Goal: Use online tool/utility: Utilize a website feature to perform a specific function

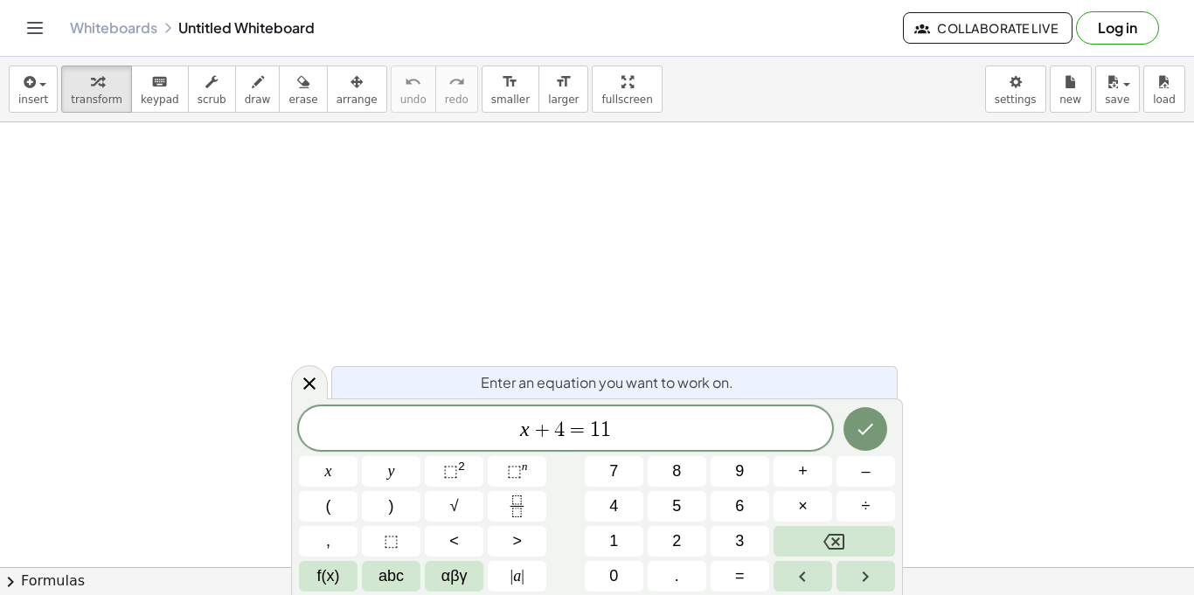
scroll to position [8, 0]
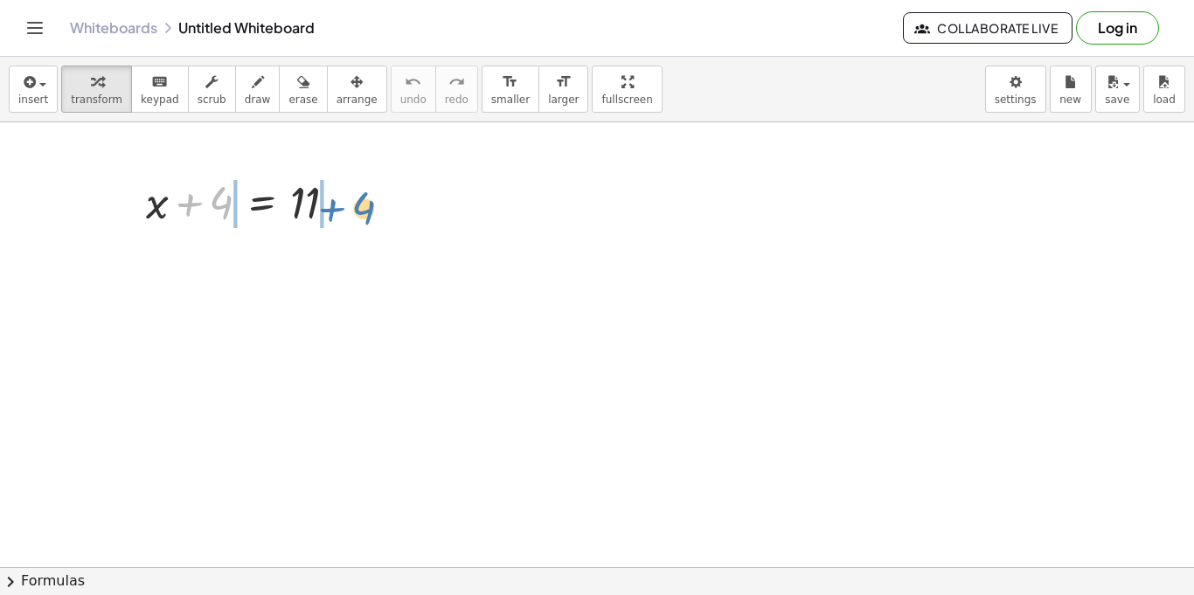
drag, startPoint x: 223, startPoint y: 192, endPoint x: 365, endPoint y: 198, distance: 142.6
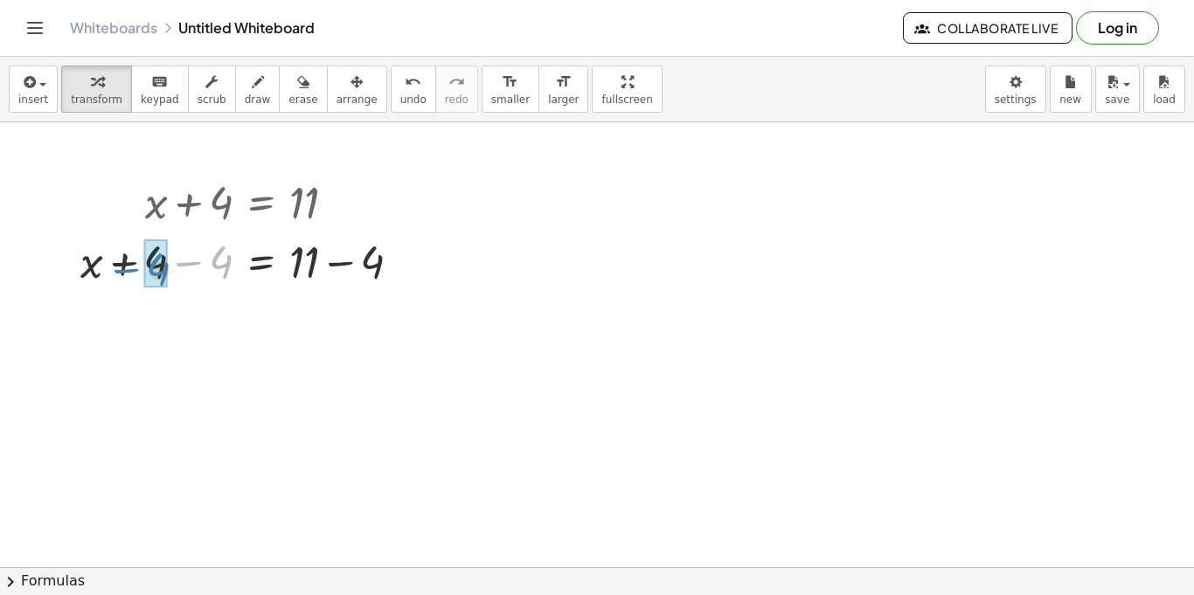
drag, startPoint x: 219, startPoint y: 261, endPoint x: 155, endPoint y: 268, distance: 64.2
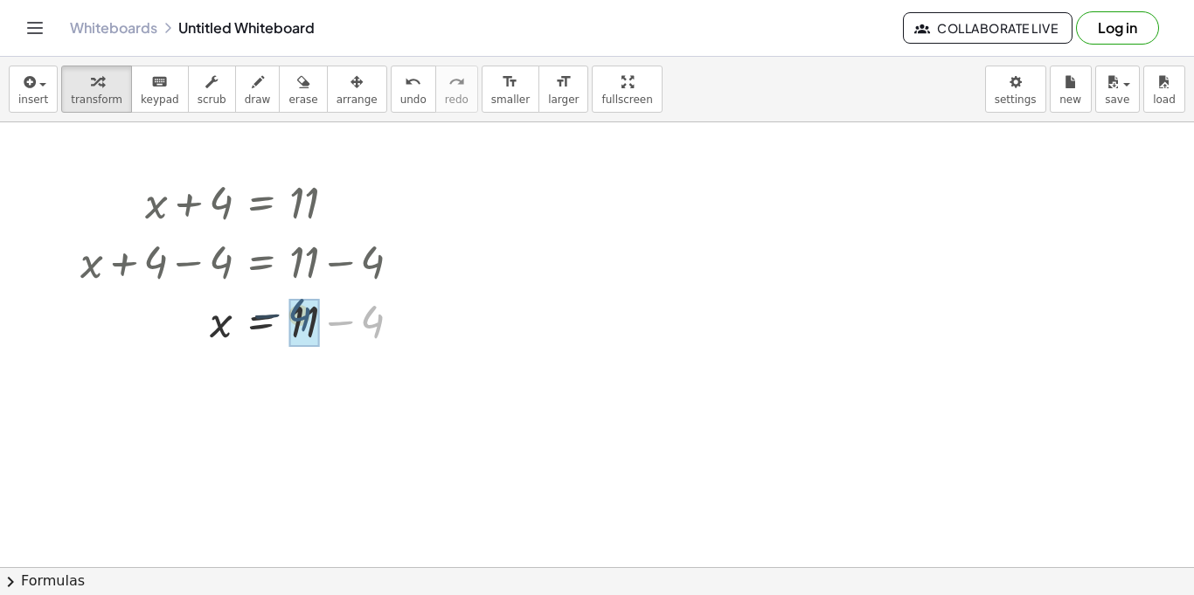
drag, startPoint x: 376, startPoint y: 320, endPoint x: 299, endPoint y: 314, distance: 77.2
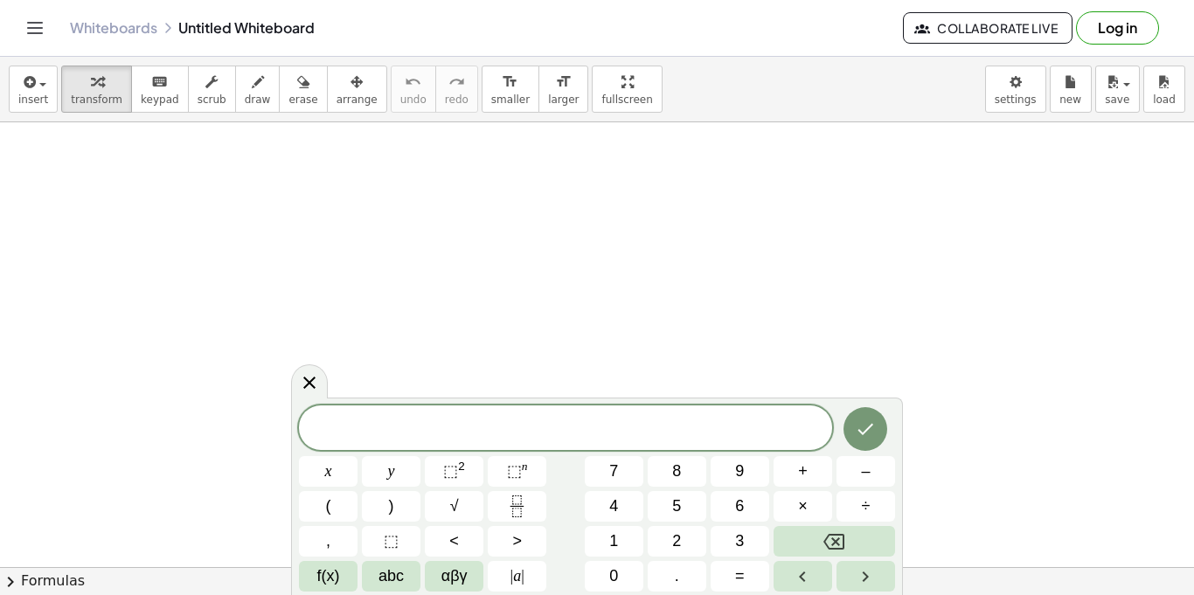
click at [685, 435] on span at bounding box center [565, 429] width 533 height 26
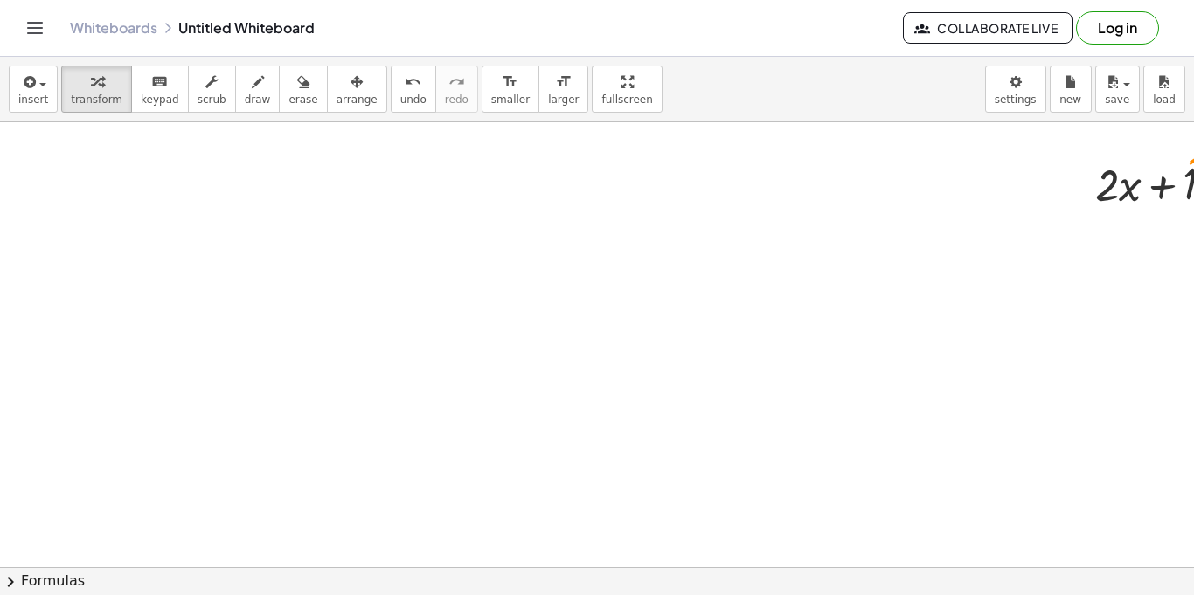
scroll to position [0, 132]
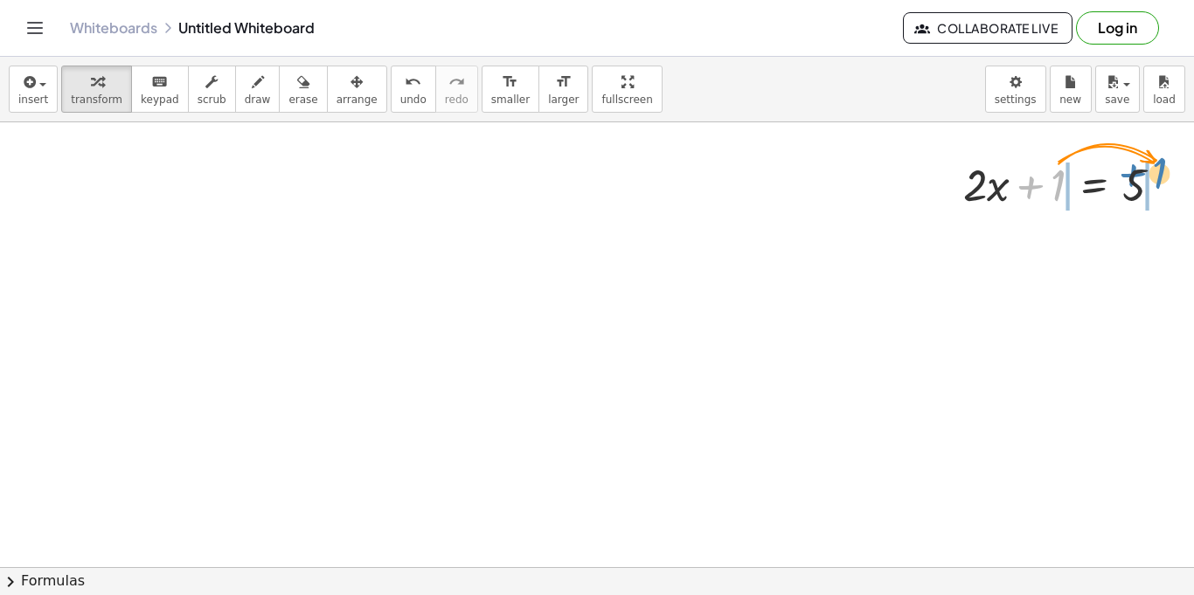
drag, startPoint x: 1054, startPoint y: 177, endPoint x: 1157, endPoint y: 165, distance: 103.9
click at [1157, 165] on div at bounding box center [1070, 183] width 231 height 59
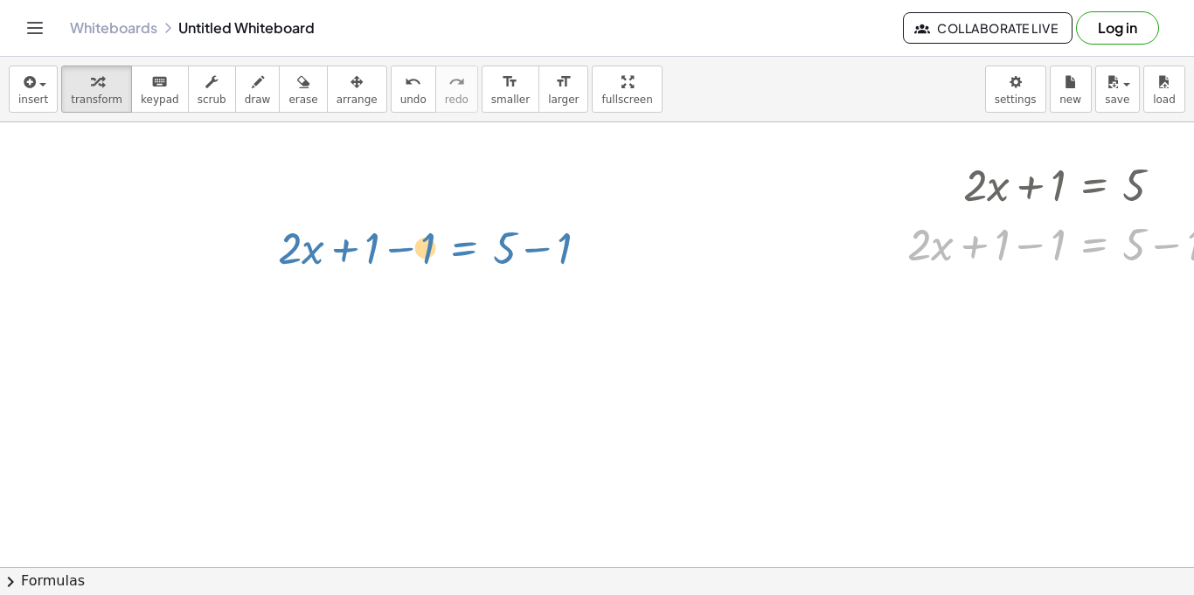
drag, startPoint x: 1087, startPoint y: 246, endPoint x: 458, endPoint y: 250, distance: 629.4
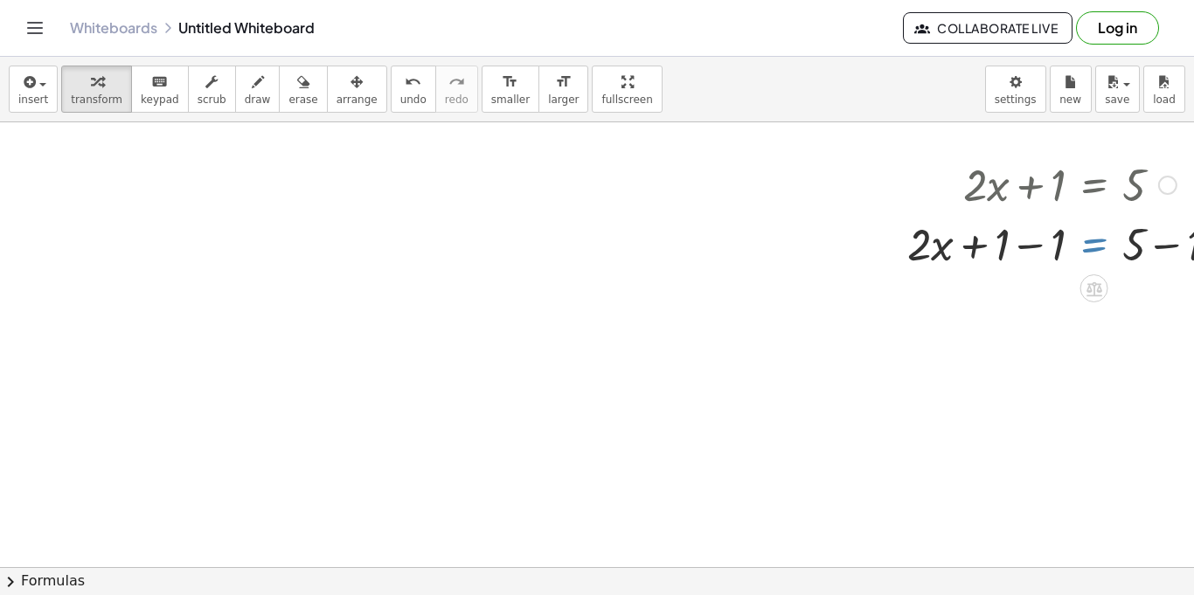
click at [1094, 247] on div at bounding box center [1070, 242] width 343 height 59
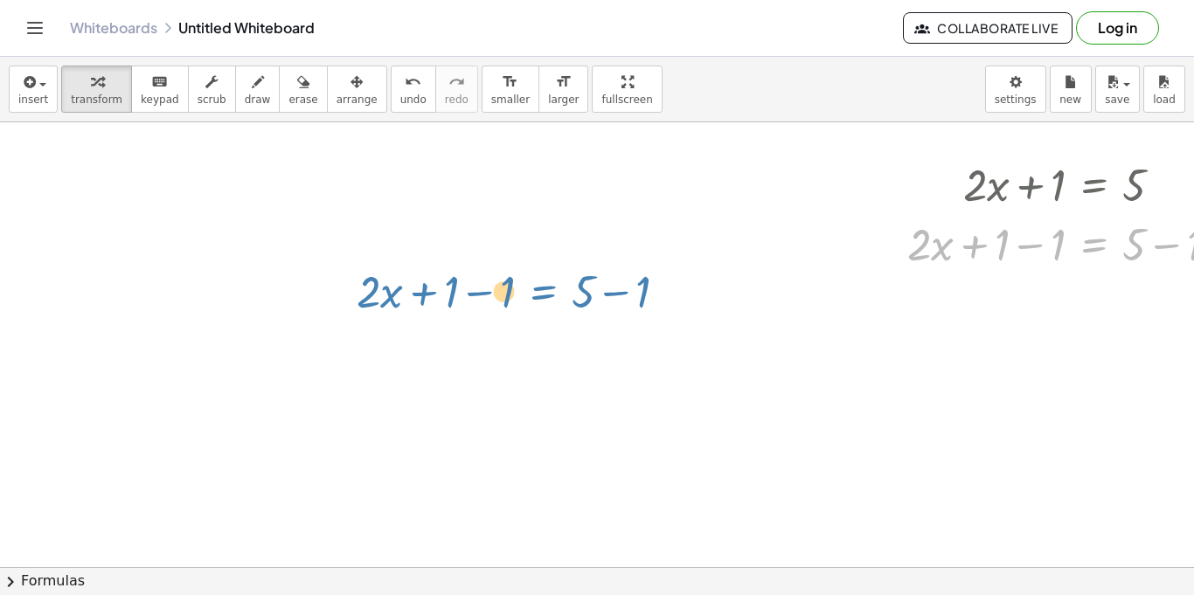
drag, startPoint x: 1080, startPoint y: 233, endPoint x: 527, endPoint y: 280, distance: 554.5
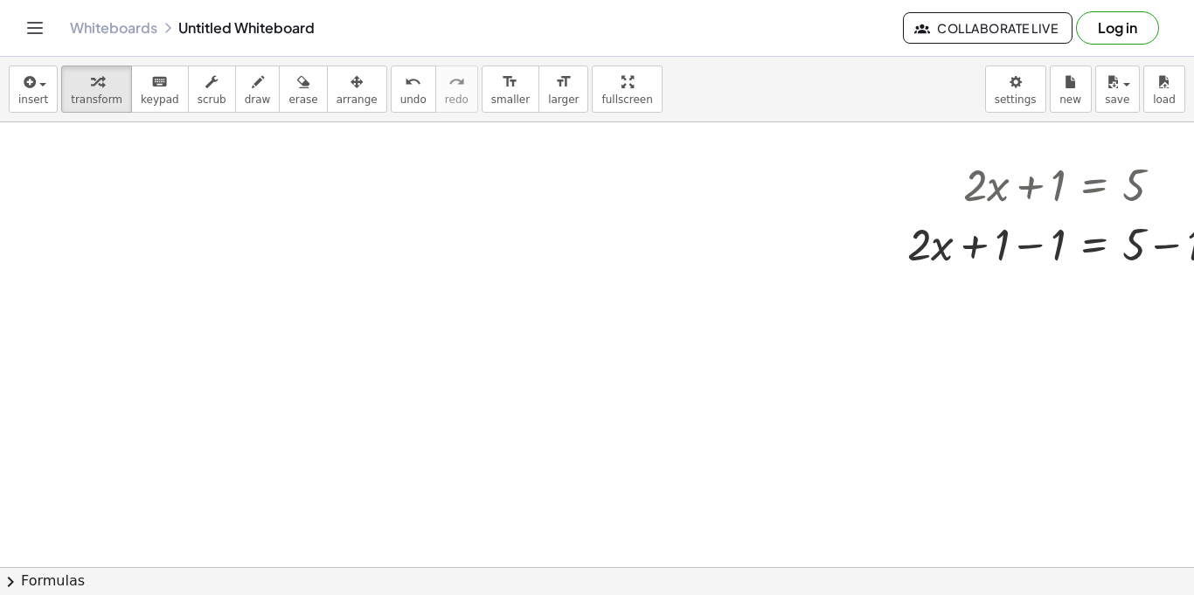
drag, startPoint x: 1089, startPoint y: 184, endPoint x: 862, endPoint y: 189, distance: 227.3
drag, startPoint x: 1061, startPoint y: 239, endPoint x: 1001, endPoint y: 229, distance: 61.1
click at [1001, 229] on div at bounding box center [1070, 242] width 343 height 59
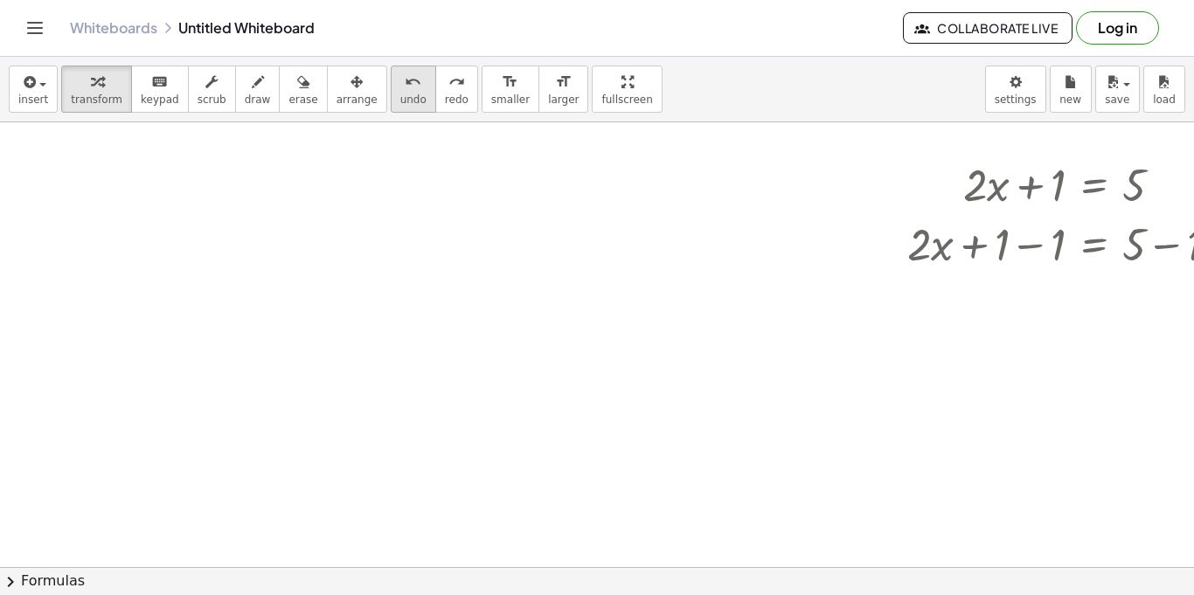
click at [405, 90] on icon "undo" at bounding box center [413, 82] width 17 height 21
drag, startPoint x: 1053, startPoint y: 251, endPoint x: 998, endPoint y: 246, distance: 55.3
drag, startPoint x: 1169, startPoint y: 302, endPoint x: 1109, endPoint y: 296, distance: 59.8
click at [1109, 296] on div at bounding box center [1070, 302] width 343 height 59
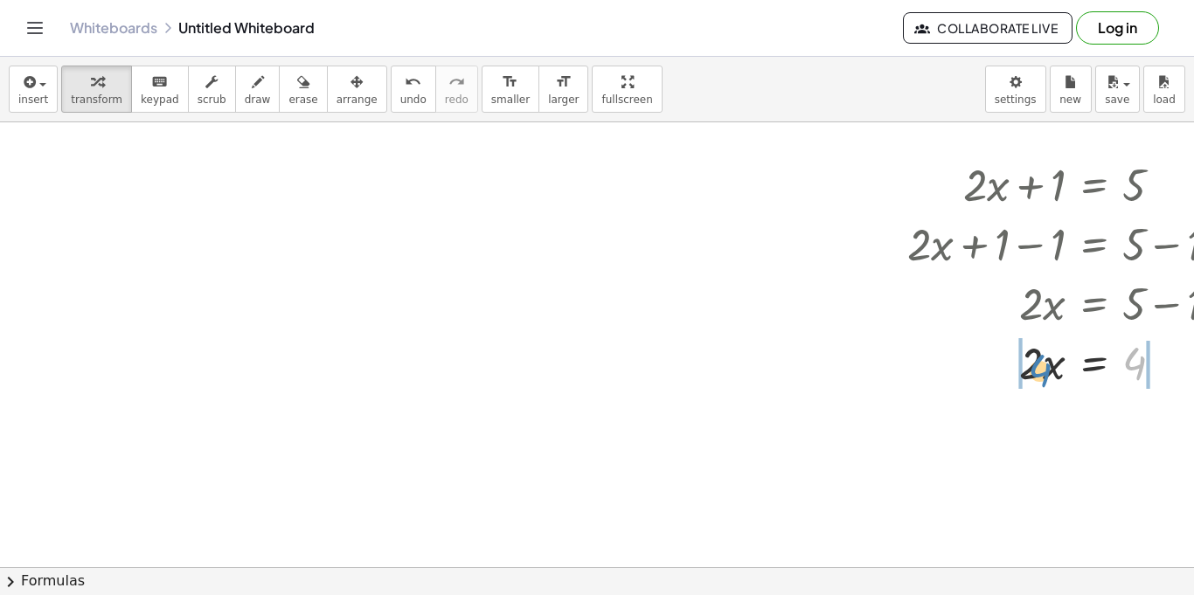
drag, startPoint x: 1140, startPoint y: 365, endPoint x: 1046, endPoint y: 372, distance: 94.7
click at [1046, 372] on div at bounding box center [1070, 361] width 343 height 59
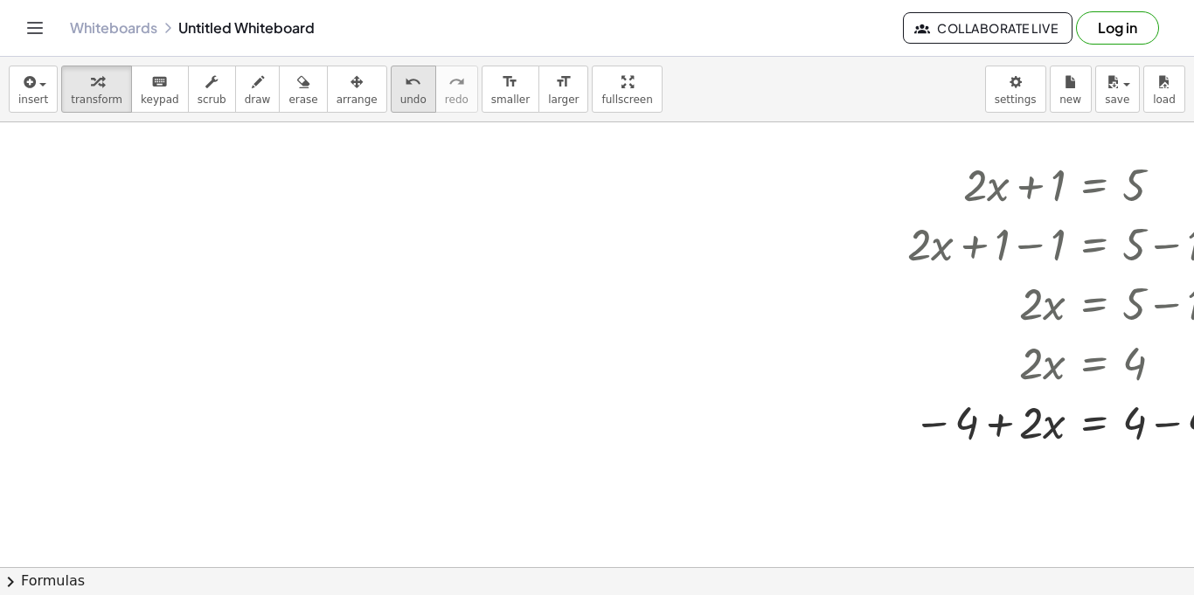
click at [400, 95] on span "undo" at bounding box center [413, 100] width 26 height 12
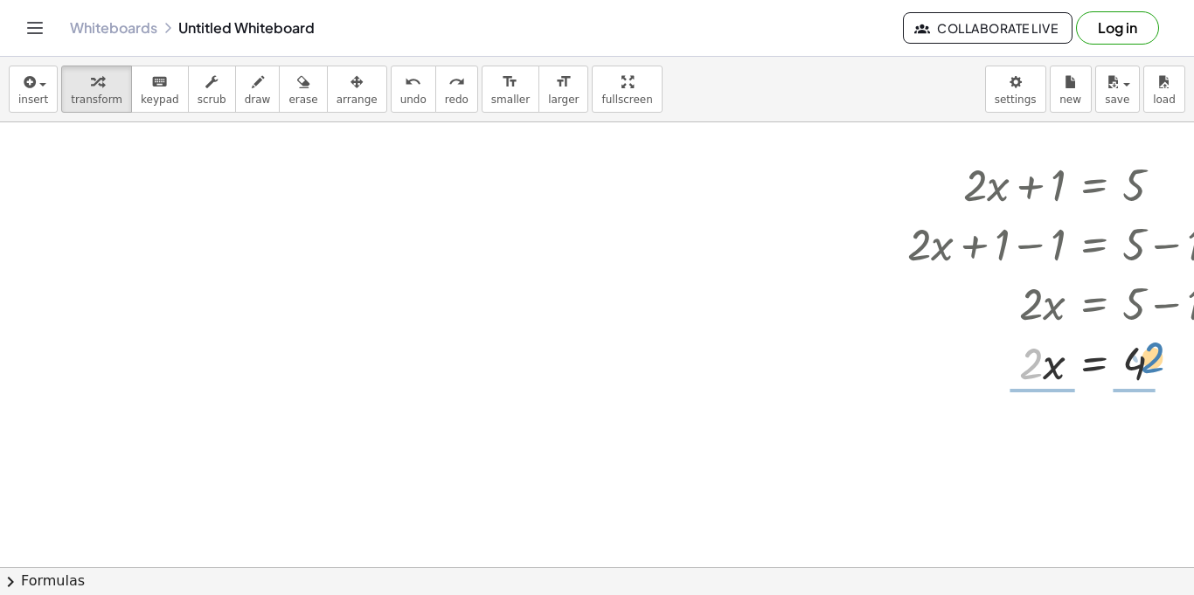
drag, startPoint x: 1030, startPoint y: 360, endPoint x: 1149, endPoint y: 354, distance: 119.0
click at [1149, 354] on div at bounding box center [1070, 361] width 343 height 59
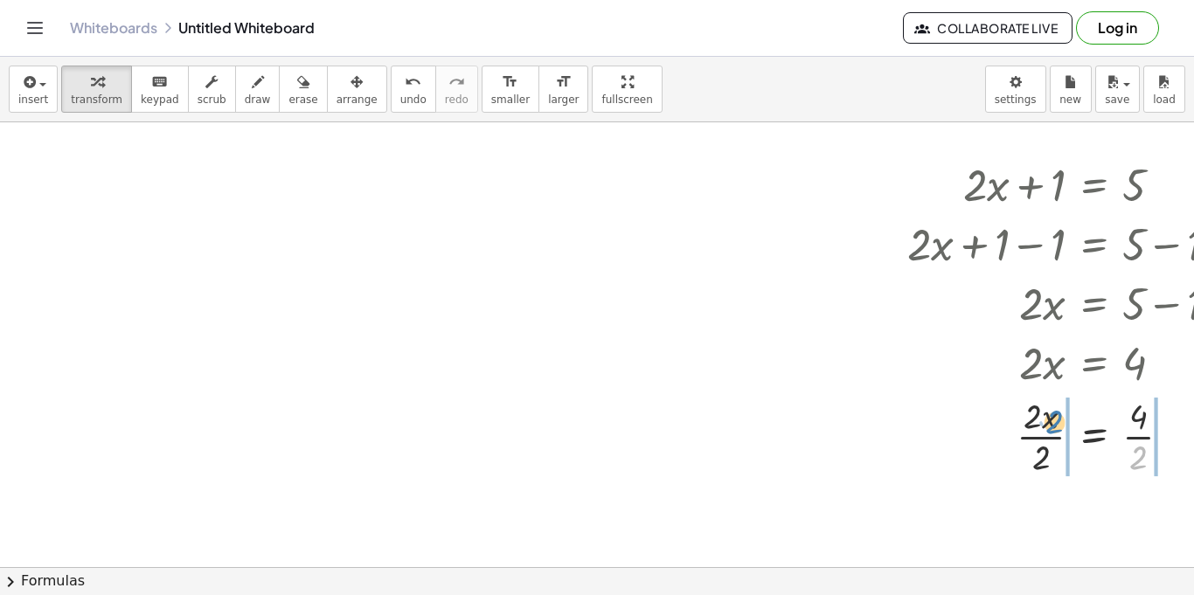
drag, startPoint x: 1145, startPoint y: 462, endPoint x: 1058, endPoint y: 426, distance: 94.8
click at [1058, 426] on div at bounding box center [1070, 435] width 343 height 87
click at [400, 99] on span "undo" at bounding box center [413, 100] width 26 height 12
click at [400, 103] on span "undo" at bounding box center [413, 100] width 26 height 12
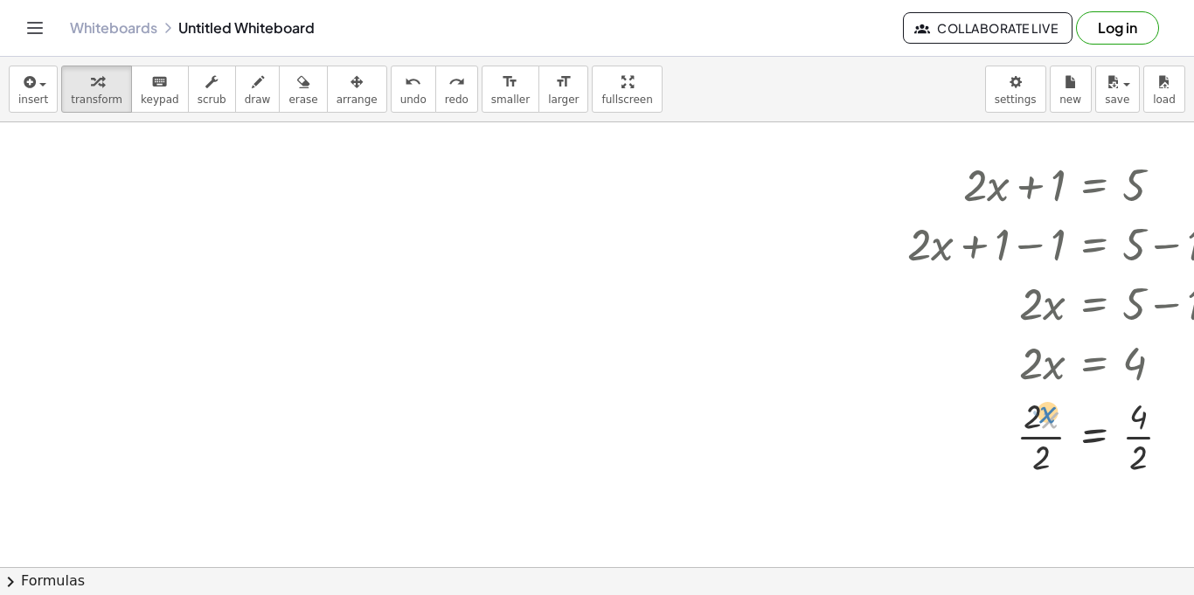
click at [1042, 414] on div at bounding box center [1070, 435] width 274 height 87
drag, startPoint x: 1033, startPoint y: 417, endPoint x: 1147, endPoint y: 407, distance: 114.1
click at [1147, 407] on div at bounding box center [1070, 435] width 274 height 87
click at [391, 89] on button "undo undo" at bounding box center [413, 89] width 45 height 47
drag, startPoint x: 1136, startPoint y: 462, endPoint x: 1135, endPoint y: 422, distance: 40.2
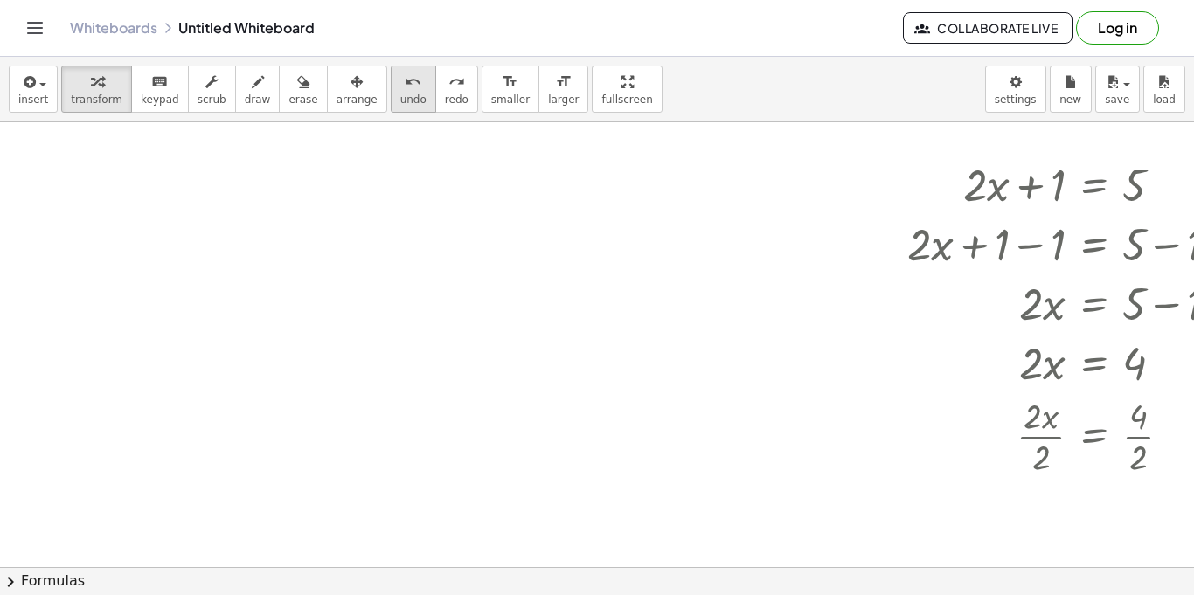
click at [405, 87] on icon "undo" at bounding box center [413, 82] width 17 height 21
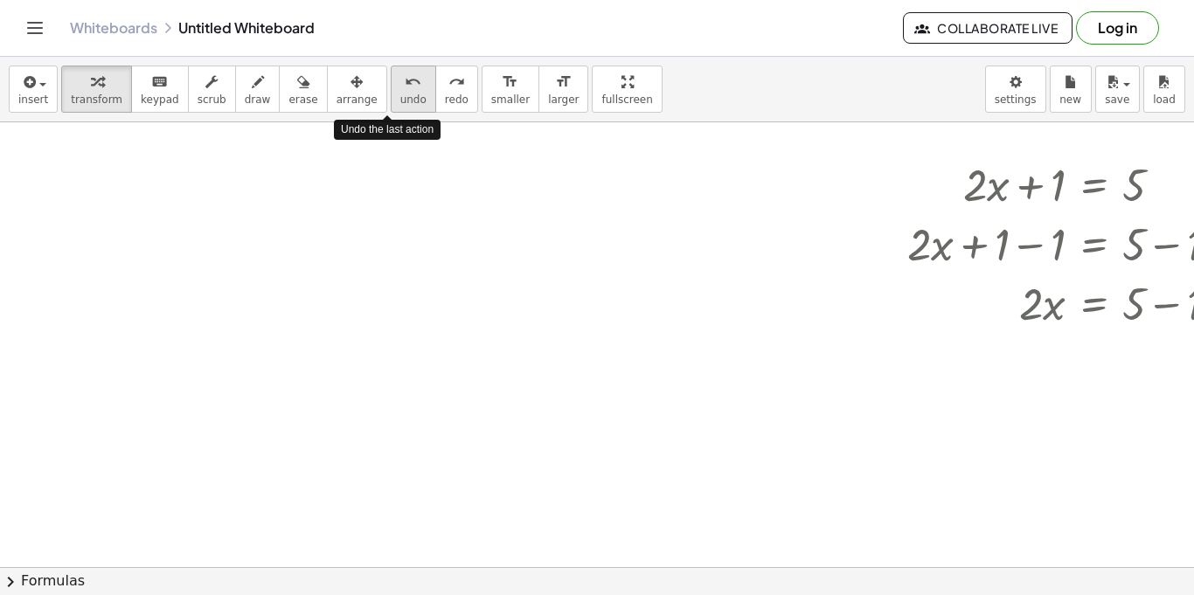
click at [405, 87] on icon "undo" at bounding box center [413, 82] width 17 height 21
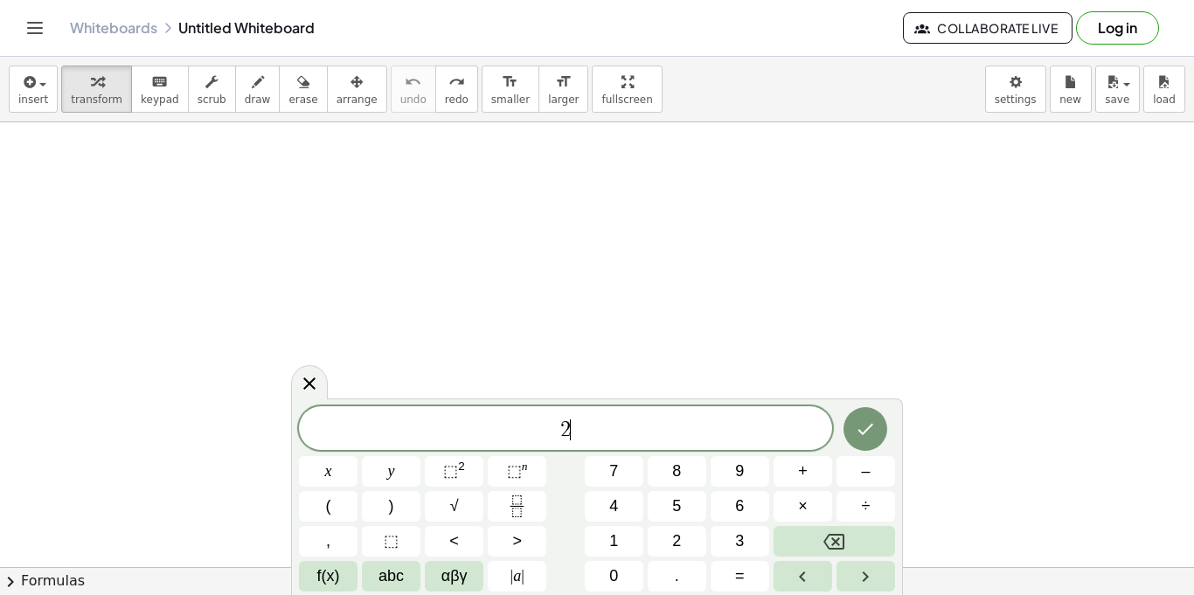
scroll to position [7, 0]
click at [858, 447] on button "Done" at bounding box center [866, 428] width 44 height 44
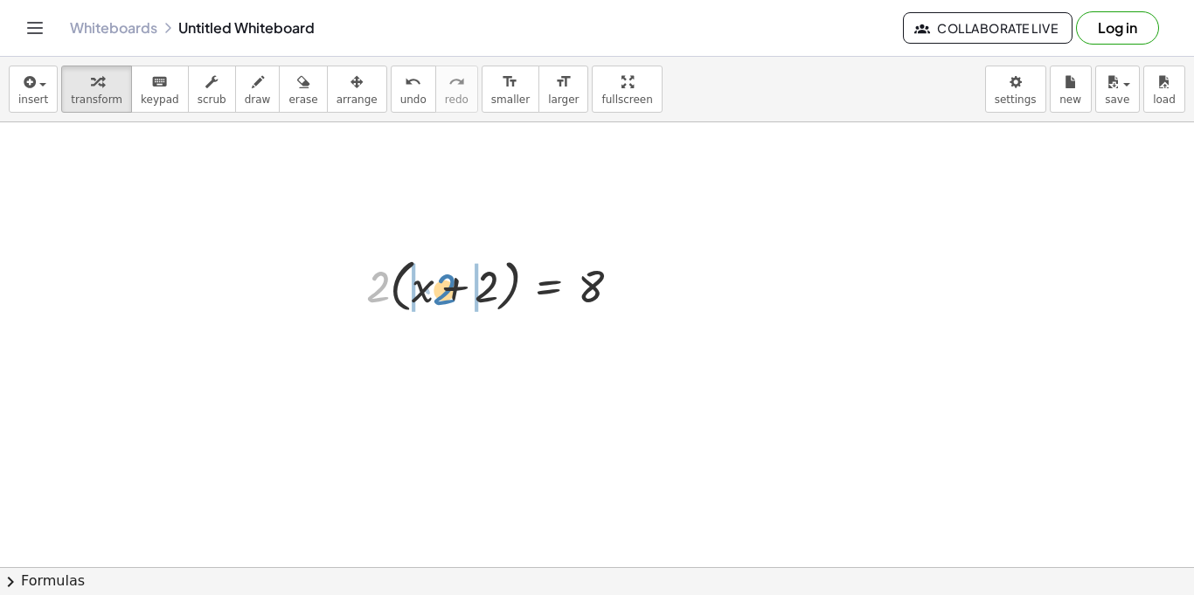
drag, startPoint x: 377, startPoint y: 276, endPoint x: 446, endPoint y: 279, distance: 69.1
click at [446, 279] on div at bounding box center [501, 285] width 286 height 66
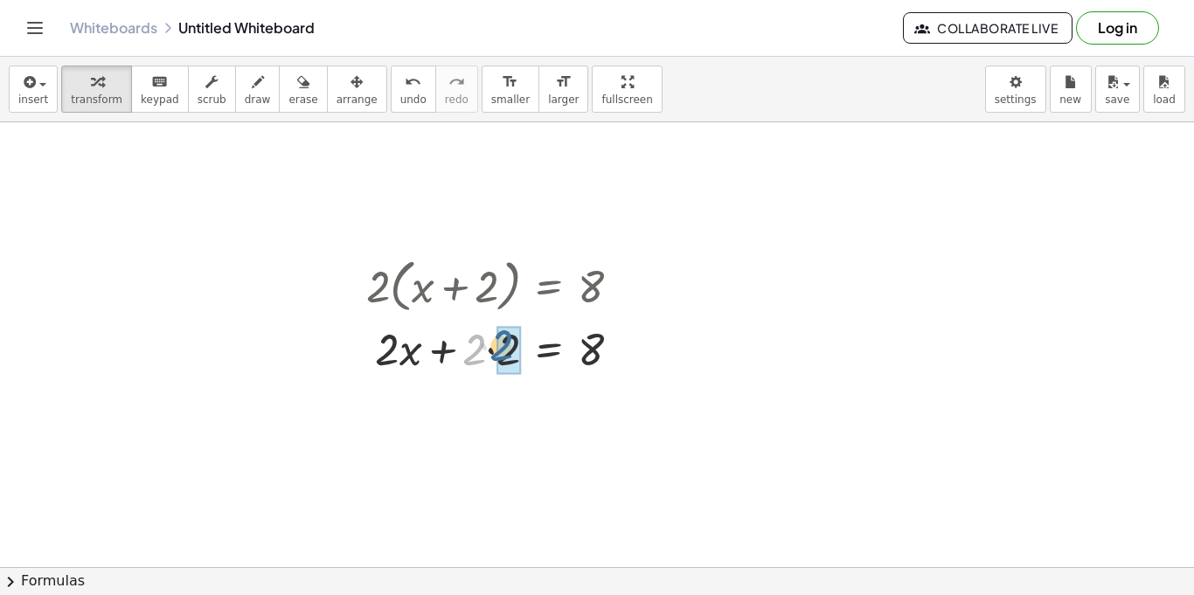
drag, startPoint x: 470, startPoint y: 356, endPoint x: 499, endPoint y: 352, distance: 29.1
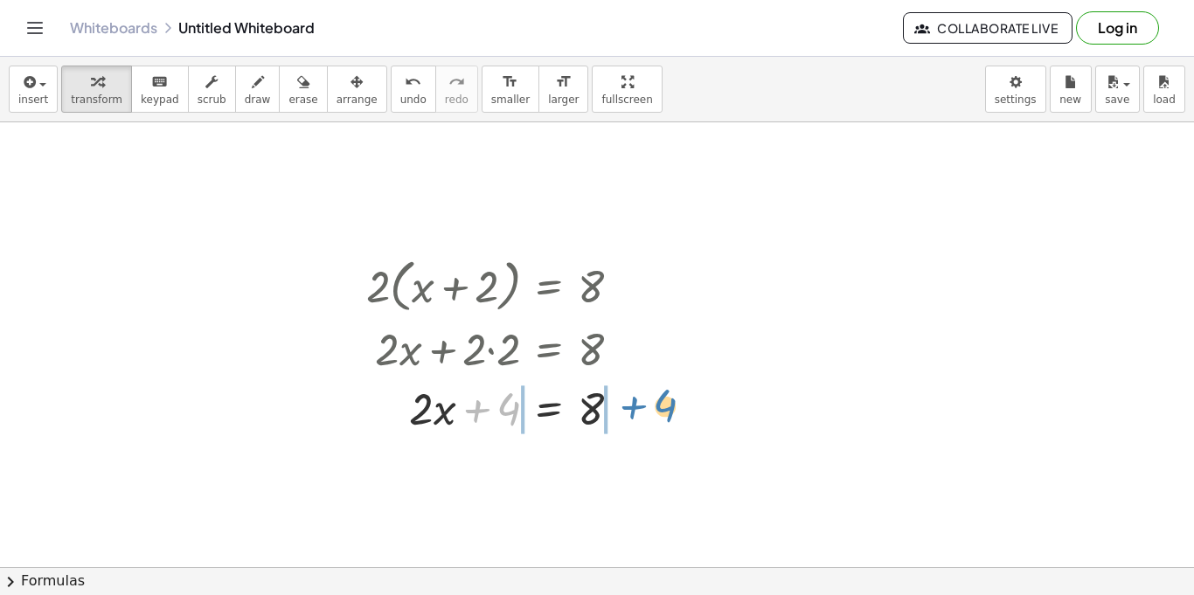
drag, startPoint x: 510, startPoint y: 400, endPoint x: 661, endPoint y: 398, distance: 151.3
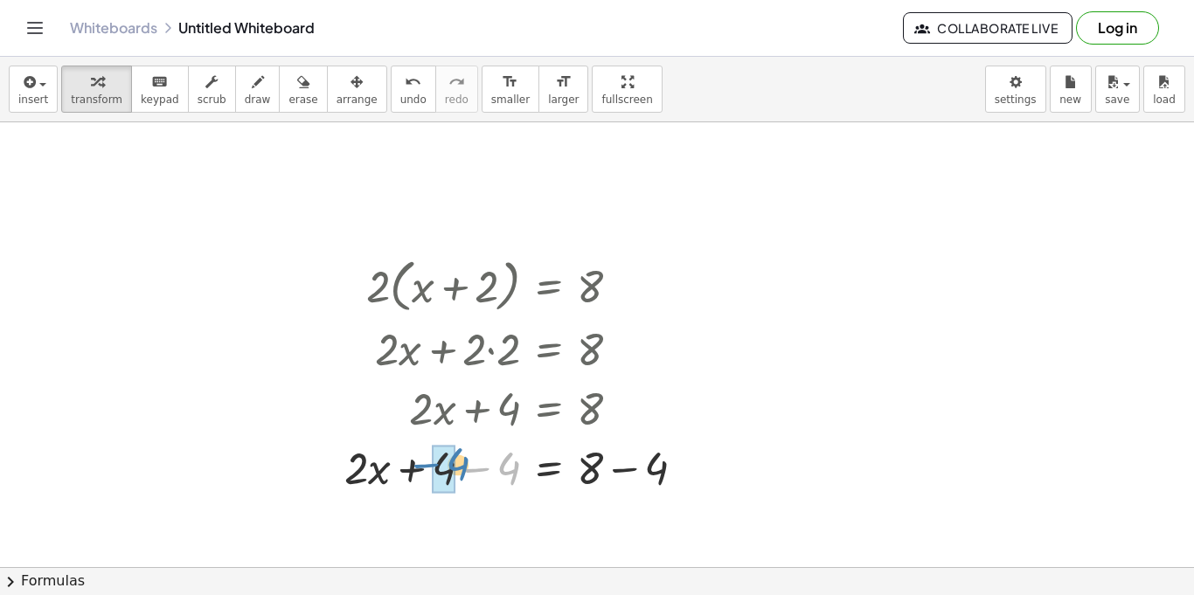
drag, startPoint x: 506, startPoint y: 461, endPoint x: 448, endPoint y: 457, distance: 58.7
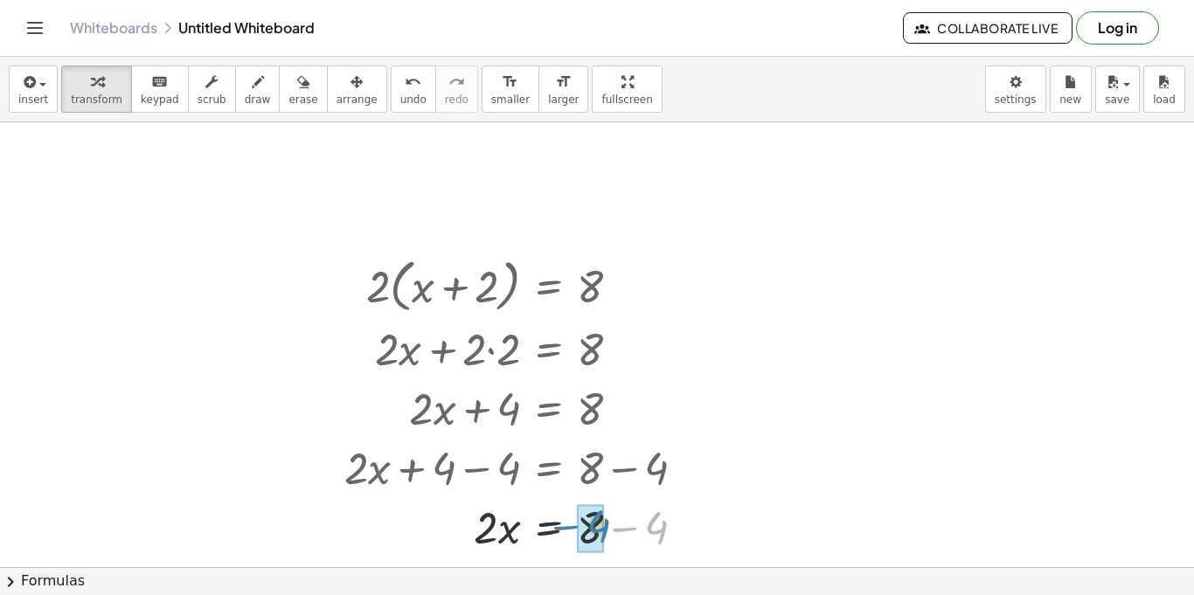
drag, startPoint x: 654, startPoint y: 525, endPoint x: 592, endPoint y: 523, distance: 62.1
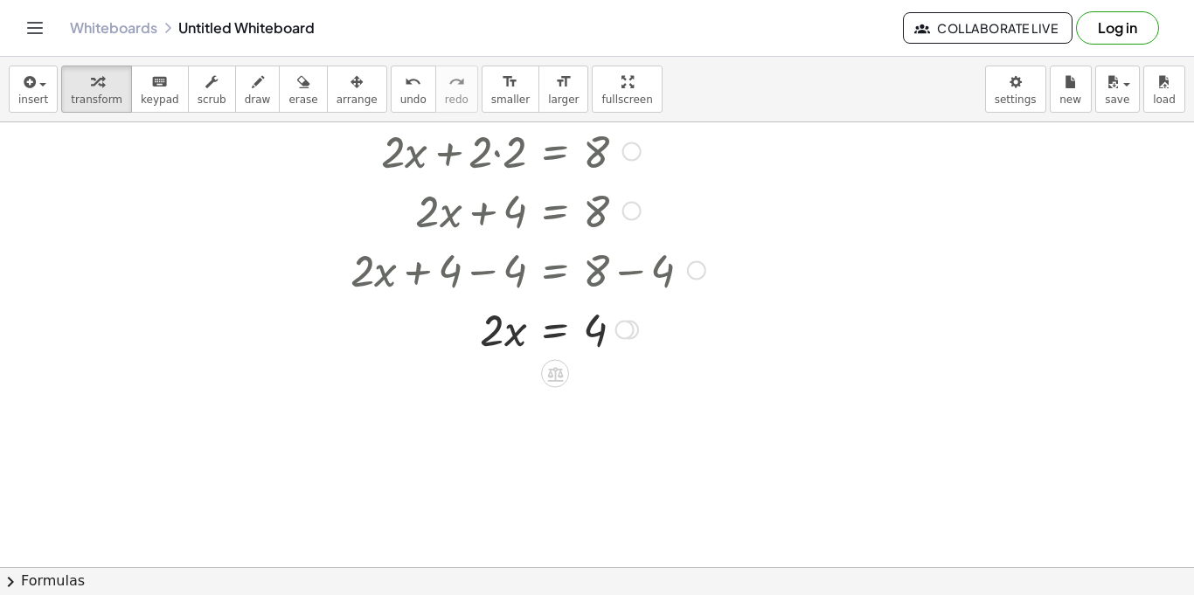
scroll to position [251, 122]
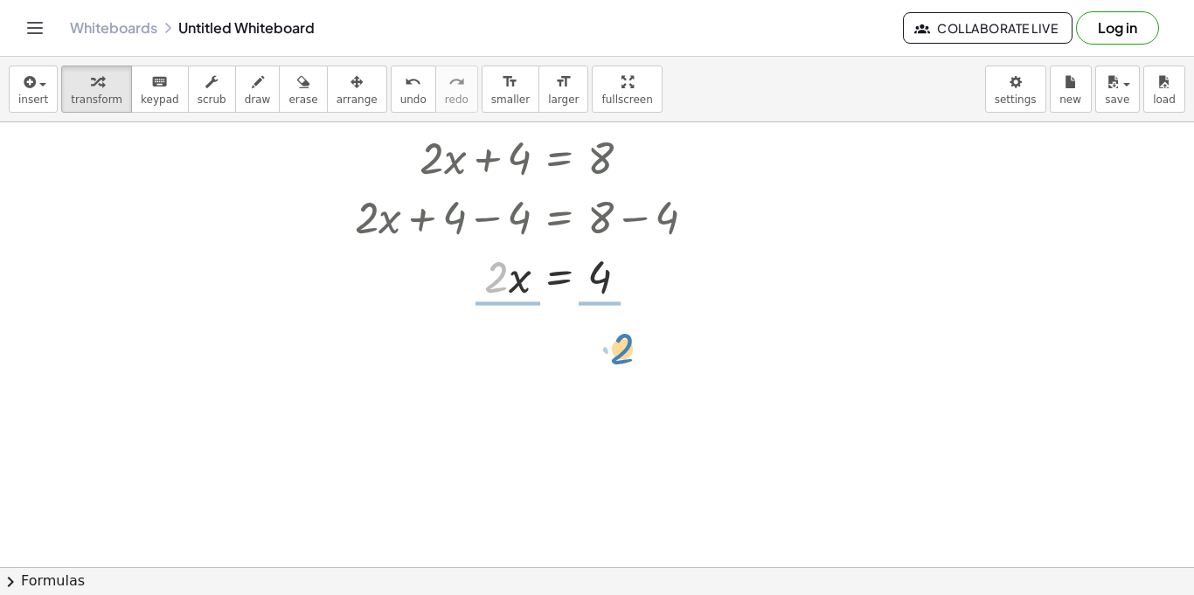
drag, startPoint x: 493, startPoint y: 279, endPoint x: 619, endPoint y: 351, distance: 144.9
drag, startPoint x: 509, startPoint y: 363, endPoint x: 498, endPoint y: 324, distance: 39.9
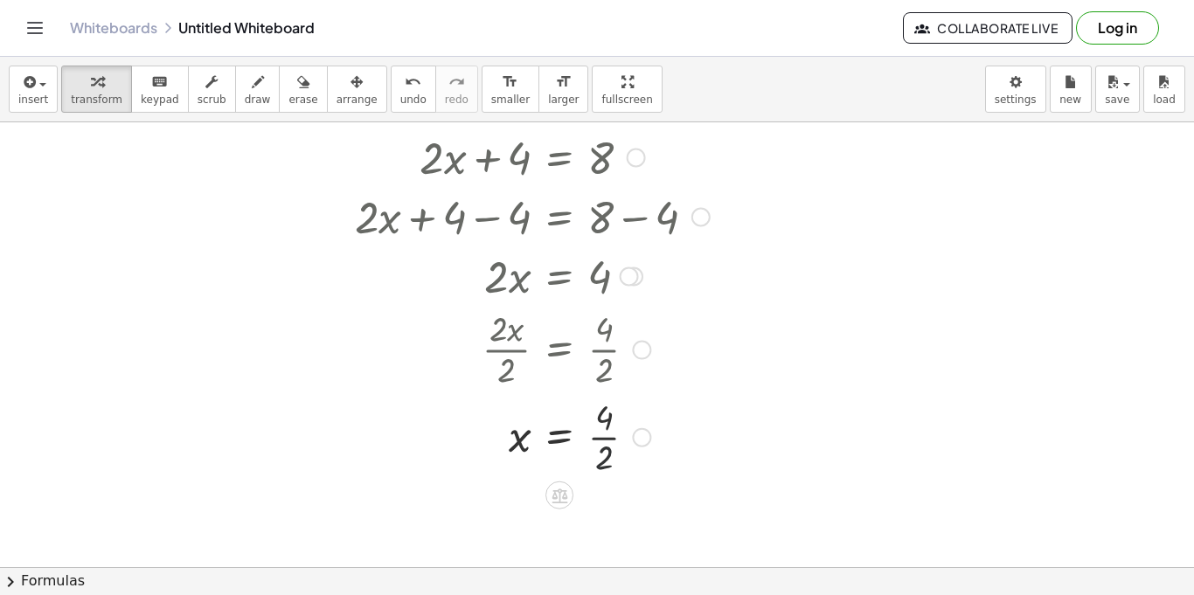
click at [615, 462] on div at bounding box center [532, 436] width 372 height 87
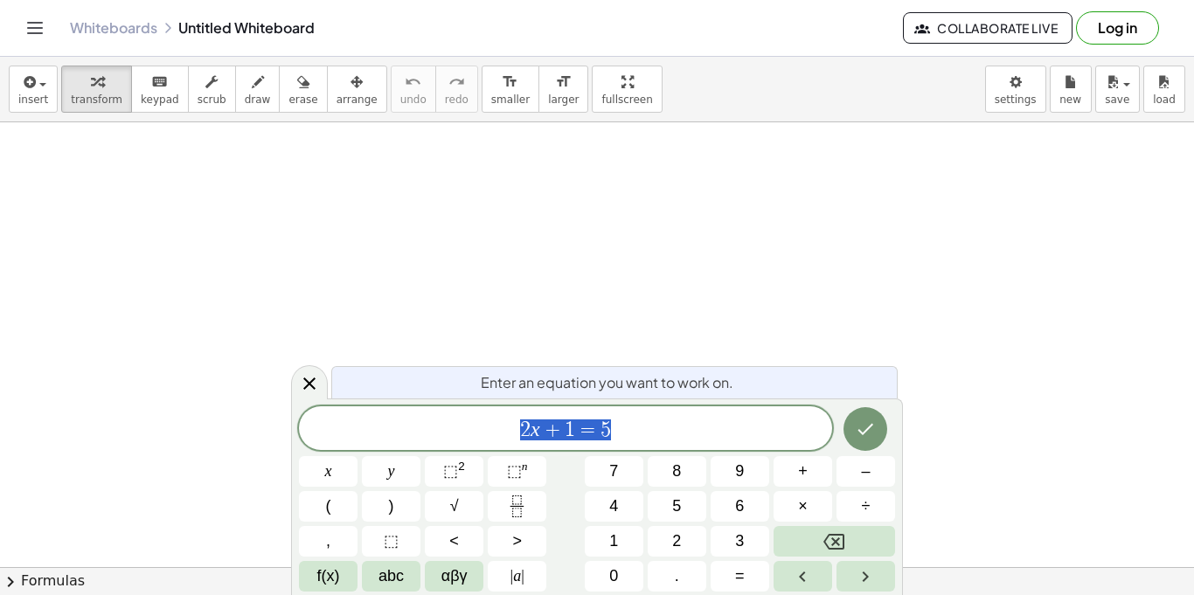
scroll to position [1, 0]
